Goal: Task Accomplishment & Management: Use online tool/utility

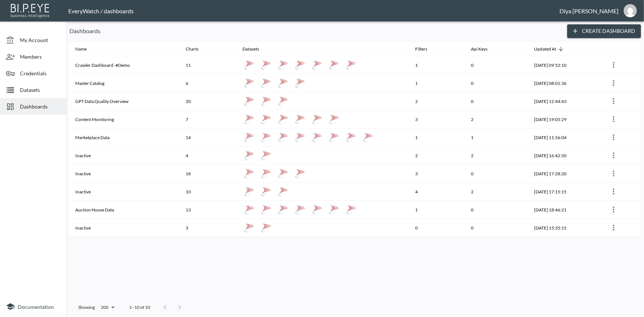
click at [49, 105] on span "Dashboards" at bounding box center [40, 107] width 41 height 8
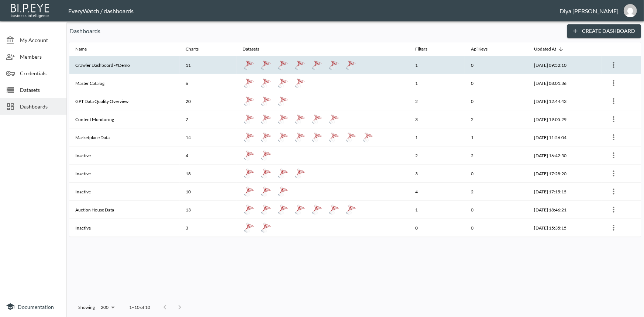
click at [117, 61] on th "Crawler Dashboard -#Demo" at bounding box center [124, 65] width 110 height 18
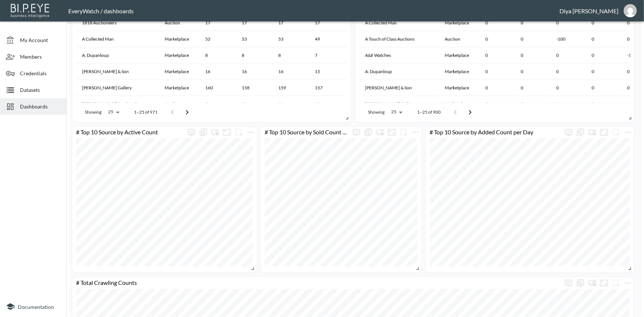
scroll to position [694, 0]
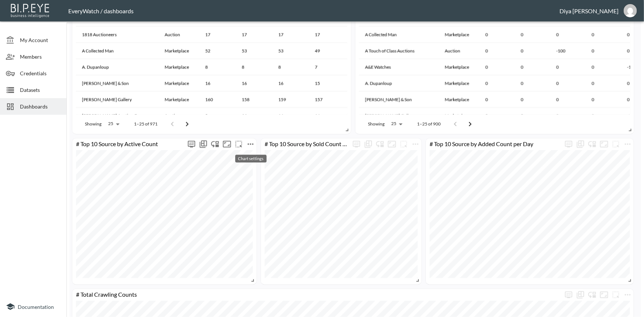
click at [248, 146] on icon "more" at bounding box center [250, 144] width 9 height 9
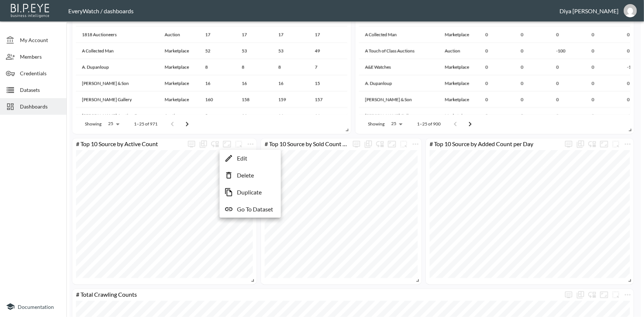
click at [259, 143] on div at bounding box center [322, 158] width 644 height 317
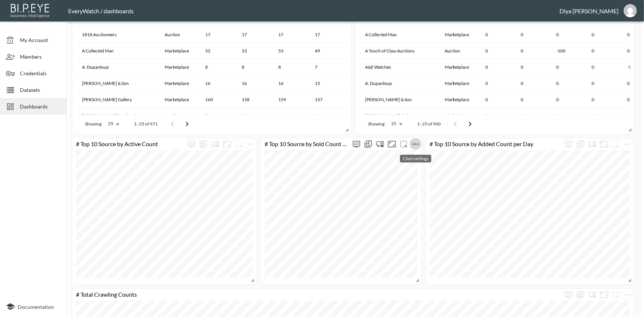
click at [418, 146] on icon "more" at bounding box center [415, 144] width 9 height 9
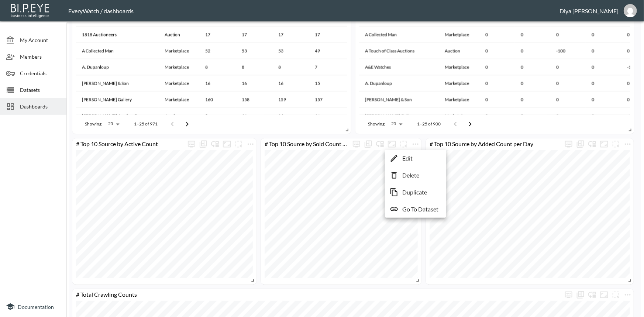
click at [421, 208] on p "Go To Dataset" at bounding box center [421, 209] width 36 height 9
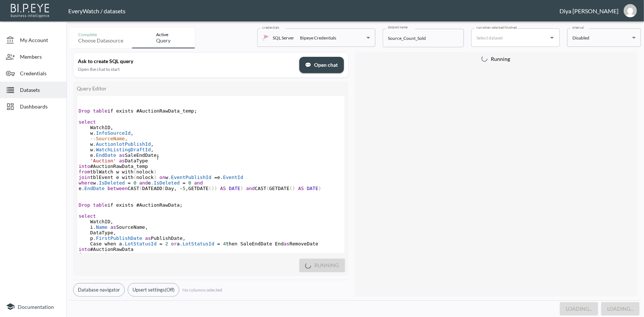
click at [189, 158] on pre "e .EndDate as SaleEndDate ," at bounding box center [211, 156] width 268 height 6
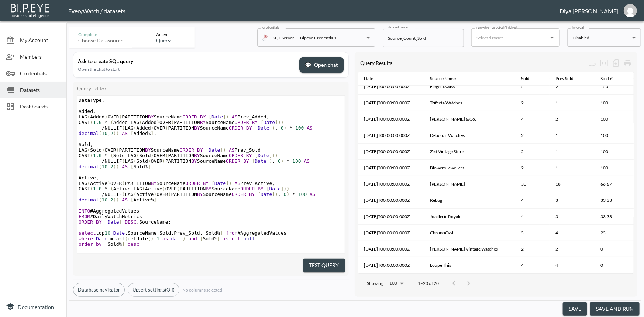
scroll to position [140, 0]
click at [153, 225] on pre "​" at bounding box center [211, 228] width 268 height 6
click at [140, 242] on pre "order by [ Sold % ] desc" at bounding box center [211, 245] width 268 height 6
type textarea "top 10"
drag, startPoint x: 113, startPoint y: 229, endPoint x: 96, endPoint y: 229, distance: 17.0
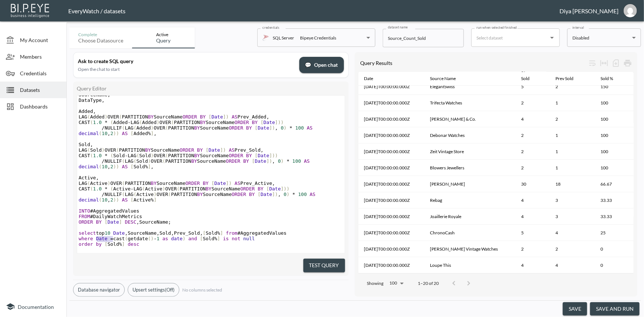
click at [96, 230] on span "select top 10 Date , SourceName , Sold , Prev_Sold , [ Sold % ] from #Aggregate…" at bounding box center [183, 233] width 208 height 6
click at [126, 230] on span "," at bounding box center [126, 233] width 3 height 6
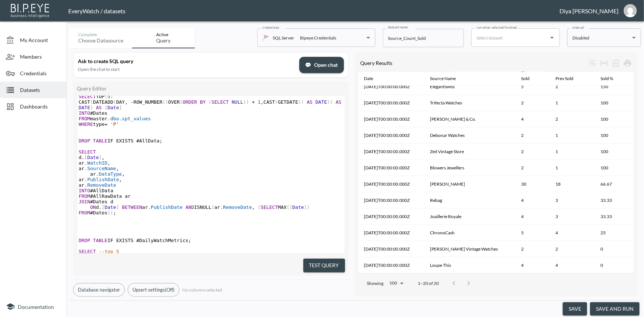
scroll to position [0, 0]
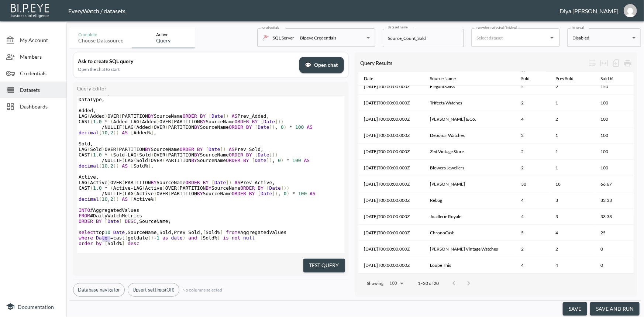
type textarea "op 1"
drag, startPoint x: 111, startPoint y: 229, endPoint x: 99, endPoint y: 229, distance: 11.4
click at [99, 230] on span "select top 10 Date , SourceName , Sold , Prev_Sold , [ Sold % ] from #Aggregate…" at bounding box center [183, 233] width 208 height 6
type textarea "top 10"
click at [81, 241] on span "order" at bounding box center [86, 244] width 14 height 6
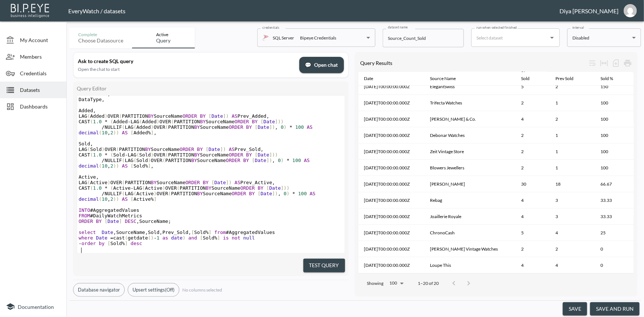
type textarea "--"
click at [144, 242] on pre "--order by [Sold %] desc" at bounding box center [211, 244] width 268 height 6
click at [96, 230] on span "select Date , SourceName , Sold , Prev_Sold , [ Sold % ] from #AggregatedValues" at bounding box center [177, 233] width 196 height 6
click at [319, 261] on button "Test Query" at bounding box center [325, 266] width 42 height 14
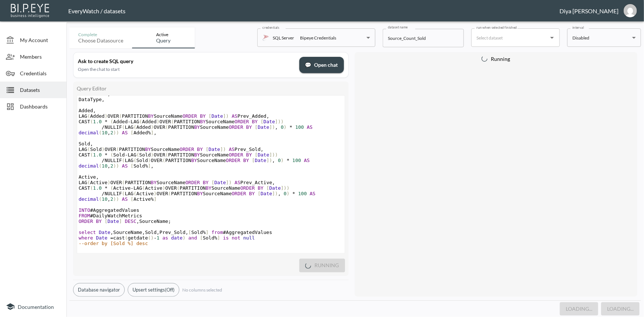
click at [252, 213] on pre "FROM #DailyWatchMetrics" at bounding box center [211, 216] width 268 height 6
click at [185, 208] on pre "INTO #AggregatedValues" at bounding box center [211, 211] width 268 height 6
click at [181, 224] on pre "​" at bounding box center [211, 227] width 268 height 6
click at [175, 224] on pre "​" at bounding box center [211, 227] width 268 height 6
click at [153, 242] on pre "--order by [Sold %] desc" at bounding box center [211, 244] width 268 height 6
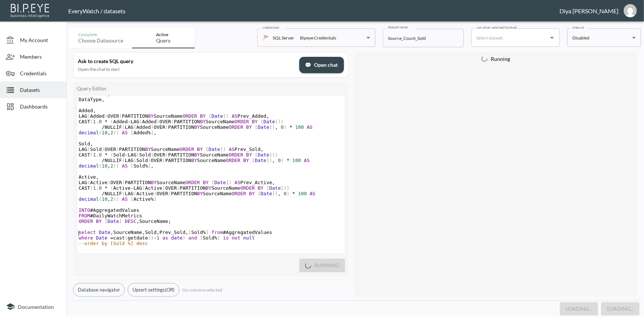
click at [170, 225] on pre "​" at bounding box center [211, 227] width 268 height 6
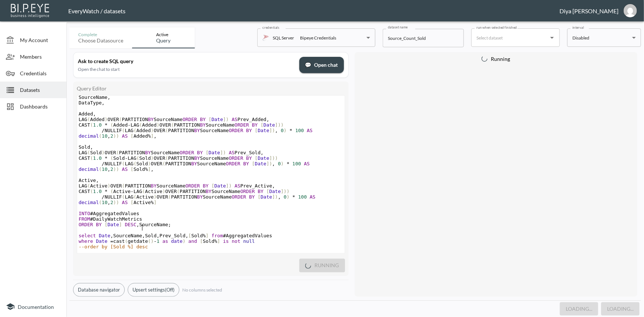
click at [143, 222] on span "ORDER BY [ Date ] DESC , SourceName ;" at bounding box center [125, 225] width 93 height 6
click at [126, 227] on pre "​" at bounding box center [211, 230] width 268 height 6
click at [171, 227] on pre "​" at bounding box center [211, 230] width 268 height 6
click at [172, 222] on pre "ORDER BY [ Date ] DESC , SourceName ;" at bounding box center [211, 225] width 268 height 6
click at [167, 227] on pre "​" at bounding box center [211, 230] width 268 height 6
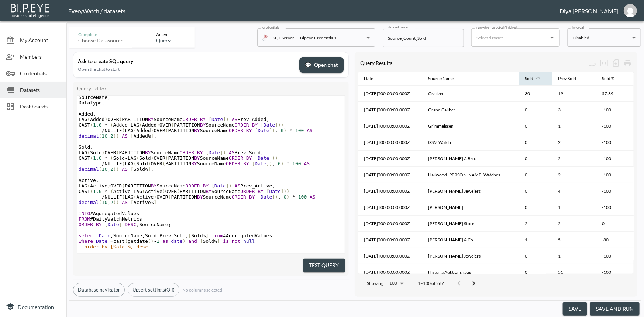
click at [537, 77] on icon at bounding box center [538, 78] width 7 height 7
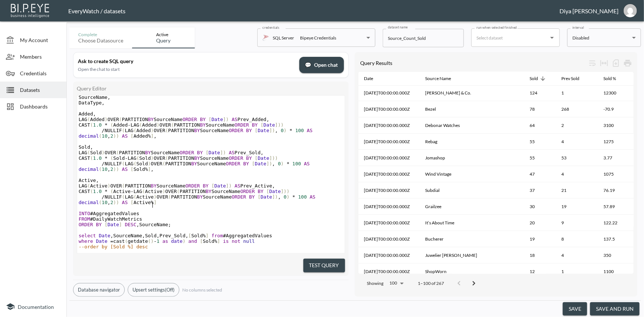
click at [199, 194] on pre "/ NULLIF ( LAG ( Active ) OVER ( PARTITION BY SourceName ORDER BY [ Date ]) , 0…" at bounding box center [211, 199] width 268 height 11
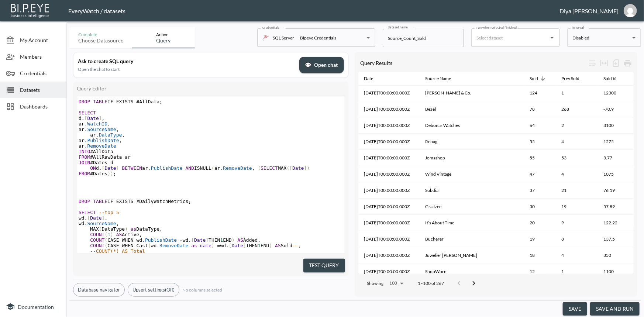
scroll to position [378, 0]
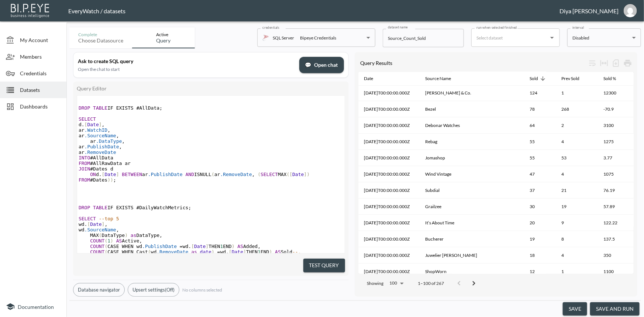
click at [233, 202] on pre "​" at bounding box center [211, 202] width 268 height 6
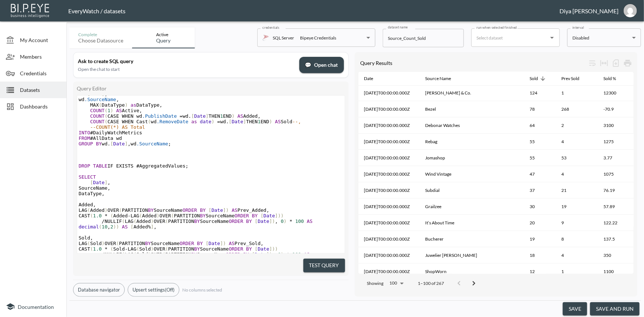
scroll to position [613, 0]
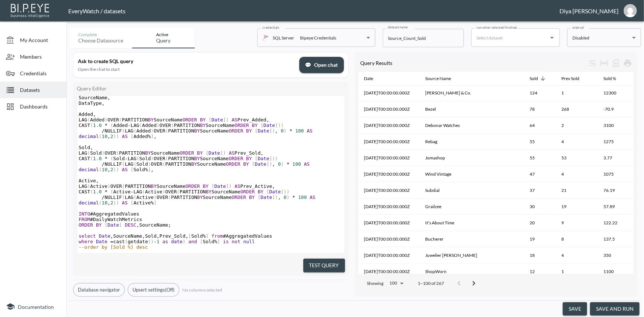
click at [618, 310] on button "save and run" at bounding box center [615, 309] width 49 height 14
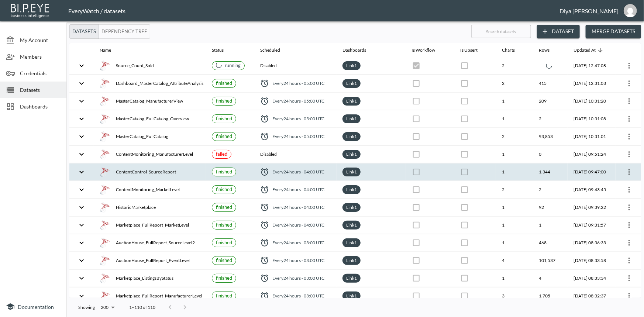
checkbox input "true"
checkbox input "false"
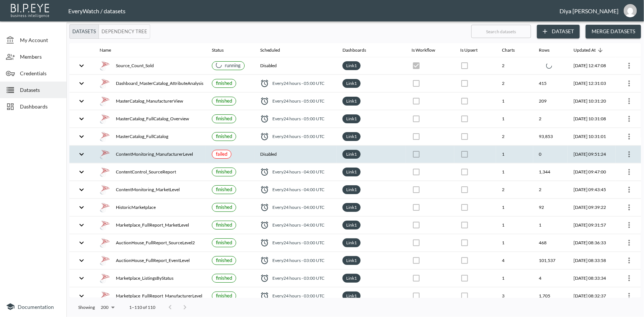
click at [80, 152] on icon "expand row" at bounding box center [81, 154] width 9 height 9
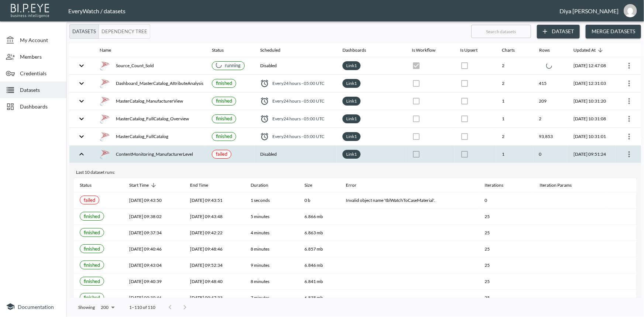
click at [79, 151] on icon "expand row" at bounding box center [81, 154] width 9 height 9
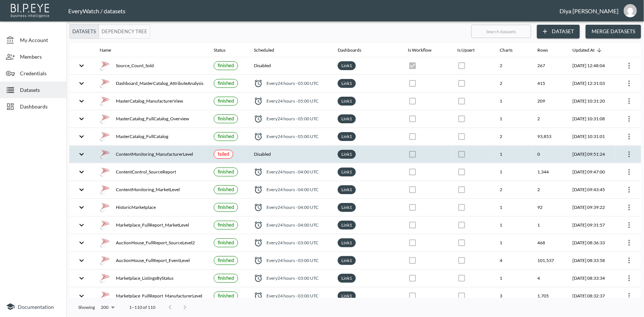
checkbox input "true"
checkbox input "false"
